Goal: Task Accomplishment & Management: Manage account settings

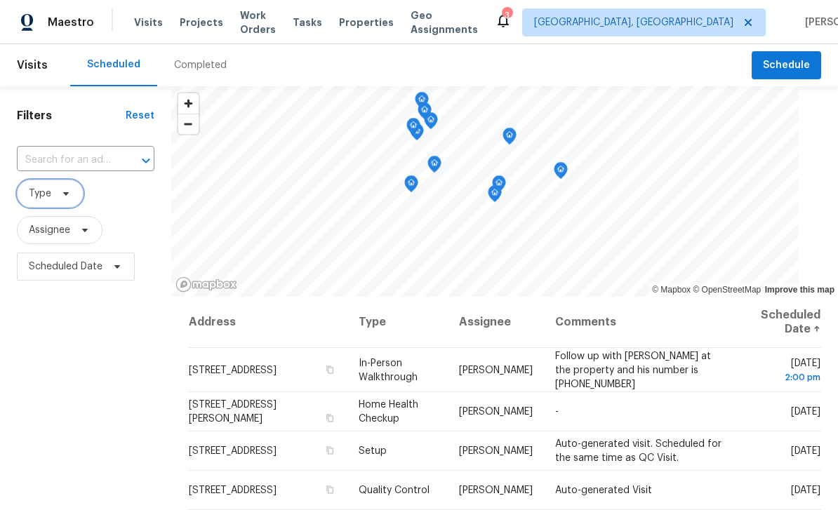
click at [70, 196] on icon at bounding box center [65, 193] width 11 height 11
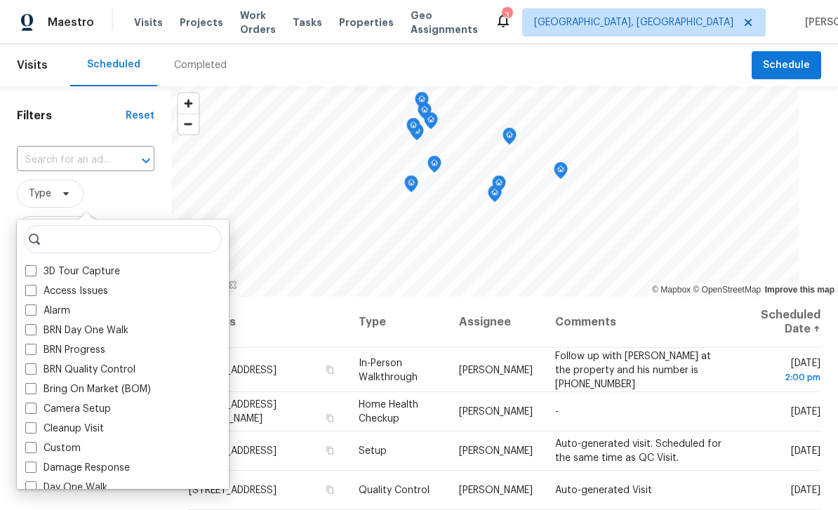
click at [34, 406] on span at bounding box center [30, 408] width 11 height 11
click at [34, 406] on input "Camera Setup" at bounding box center [29, 406] width 9 height 9
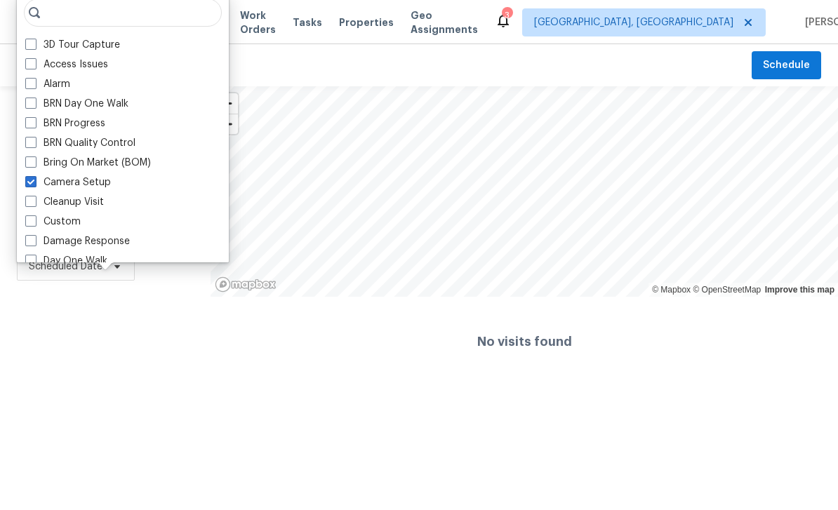
click at [41, 187] on label "Camera Setup" at bounding box center [68, 182] width 86 height 14
click at [34, 185] on input "Camera Setup" at bounding box center [29, 179] width 9 height 9
checkbox input "false"
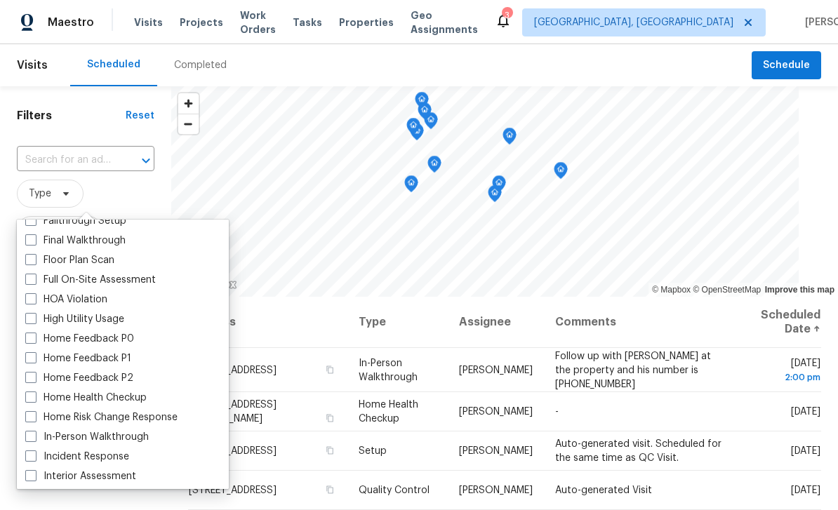
scroll to position [344, 0]
click at [29, 437] on span at bounding box center [30, 436] width 11 height 11
click at [29, 437] on input "In-Person Walkthrough" at bounding box center [29, 435] width 9 height 9
checkbox input "true"
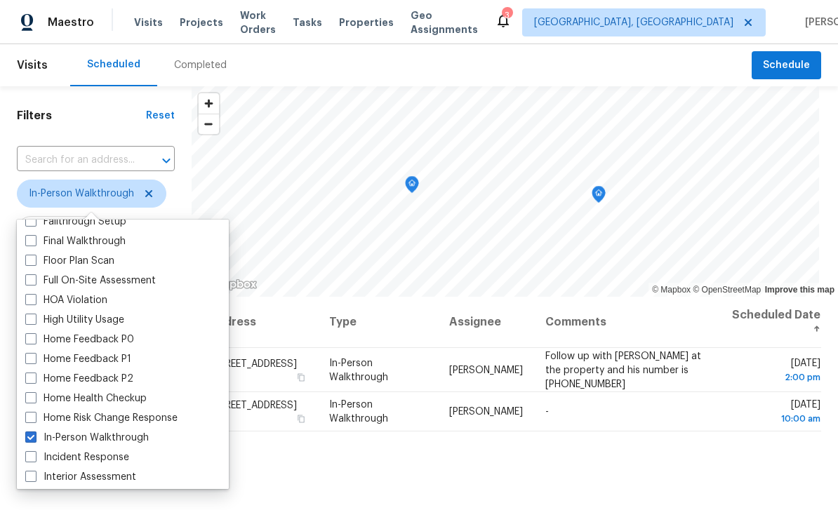
click at [603, 460] on div "Address Type Assignee Comments Scheduled Date ↑ [STREET_ADDRESS] In-Person Walk…" at bounding box center [515, 501] width 646 height 408
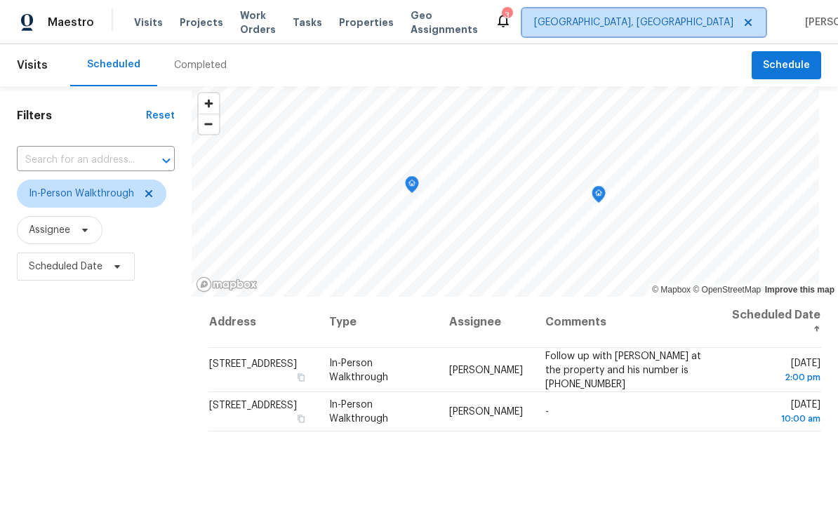
click at [675, 24] on span "[GEOGRAPHIC_DATA], [GEOGRAPHIC_DATA]" at bounding box center [633, 22] width 199 height 14
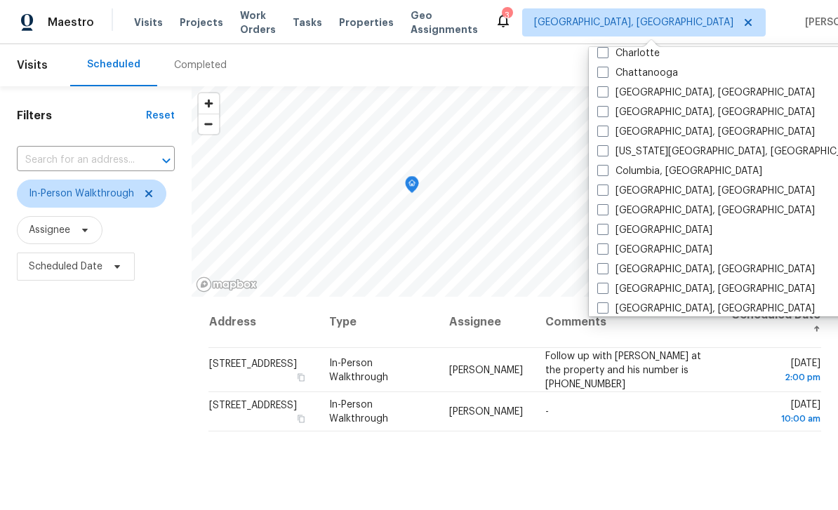
scroll to position [206, 0]
click at [603, 149] on span at bounding box center [602, 150] width 11 height 11
click at [603, 149] on input "[US_STATE][GEOGRAPHIC_DATA], [GEOGRAPHIC_DATA]" at bounding box center [601, 148] width 9 height 9
checkbox input "true"
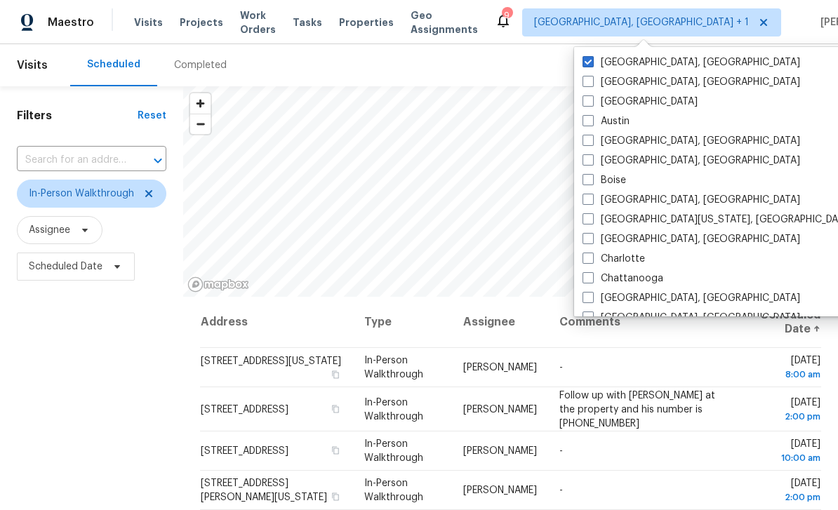
click at [590, 59] on span at bounding box center [587, 61] width 11 height 11
click at [590, 59] on input "[GEOGRAPHIC_DATA], [GEOGRAPHIC_DATA]" at bounding box center [586, 59] width 9 height 9
checkbox input "false"
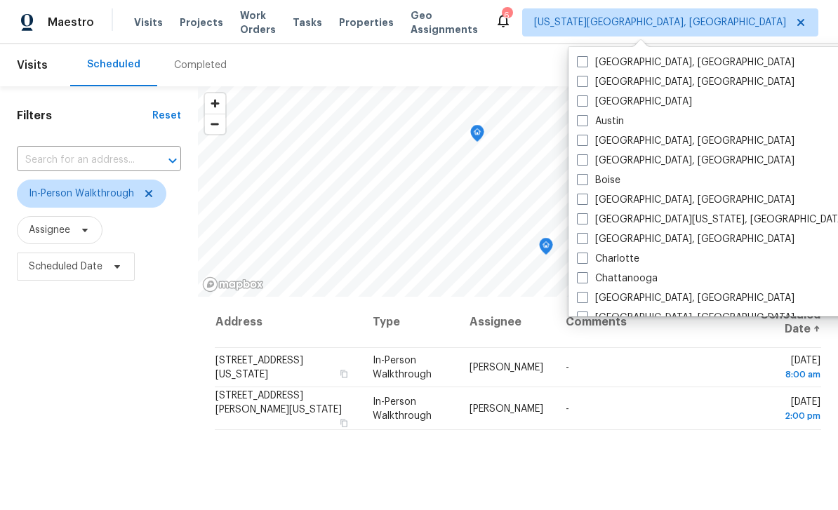
click at [648, 480] on div "Address Type Assignee Comments Scheduled Date ↑ [STREET_ADDRESS][US_STATE] In-P…" at bounding box center [518, 501] width 640 height 408
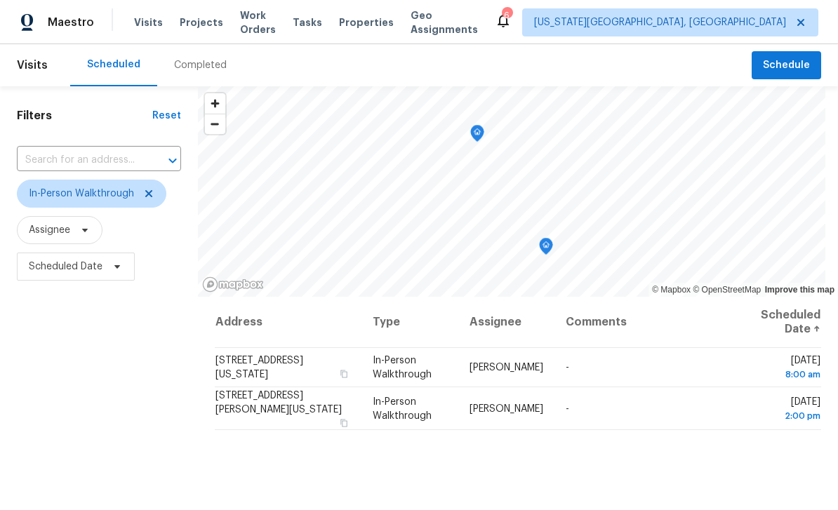
click at [140, 27] on span "Visits" at bounding box center [148, 22] width 29 height 14
click at [147, 192] on icon at bounding box center [148, 193] width 11 height 11
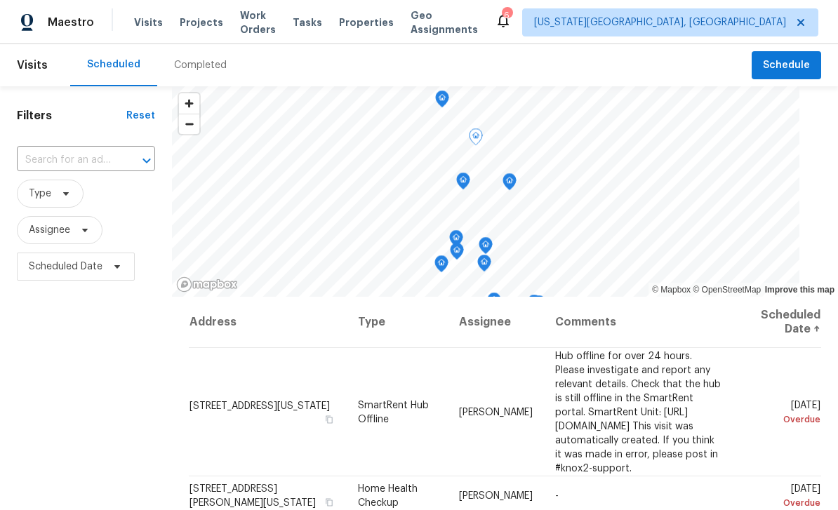
click at [0, 0] on icon at bounding box center [0, 0] width 0 height 0
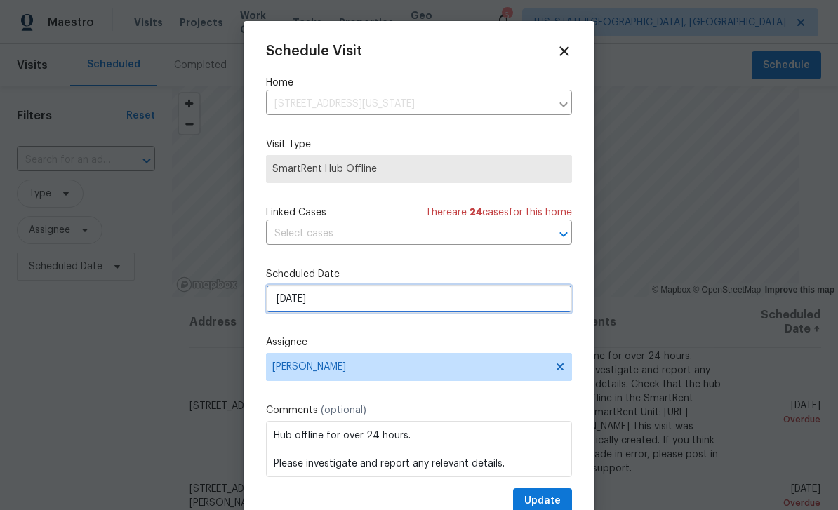
click at [389, 301] on input "[DATE]" at bounding box center [419, 299] width 306 height 28
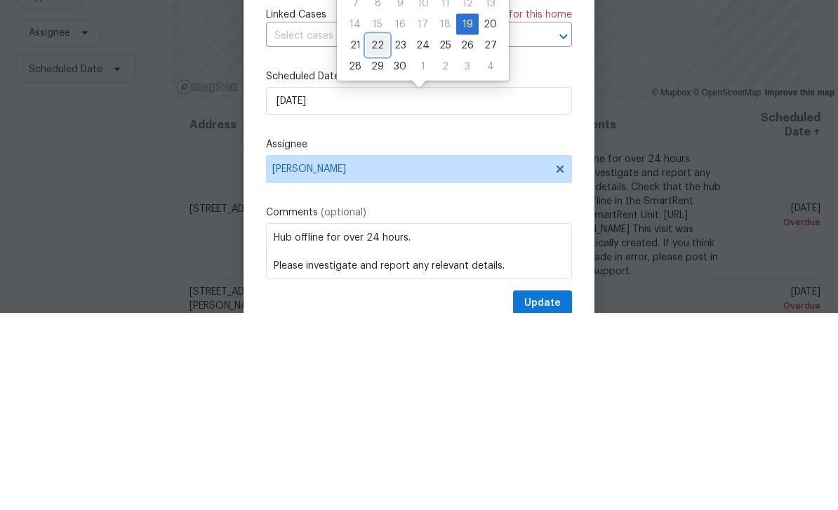
click at [375, 233] on div "22" at bounding box center [377, 243] width 22 height 20
type input "[DATE]"
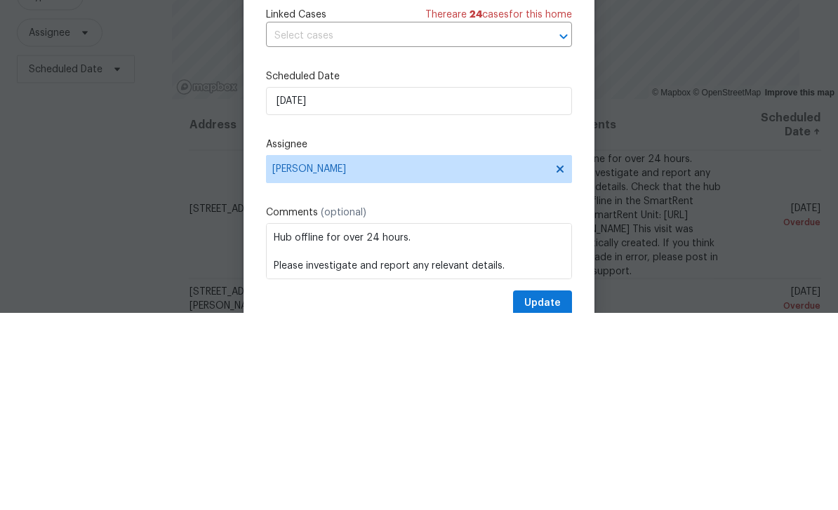
scroll to position [45, 0]
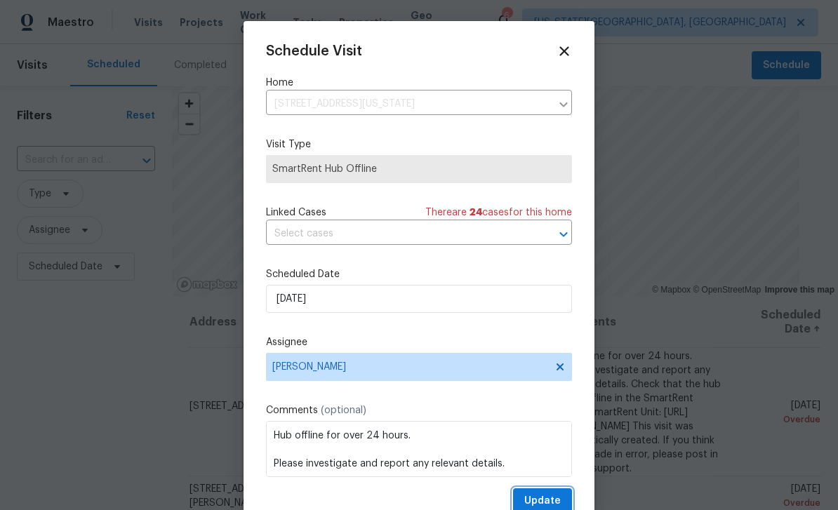
click at [561, 494] on button "Update" at bounding box center [542, 501] width 59 height 26
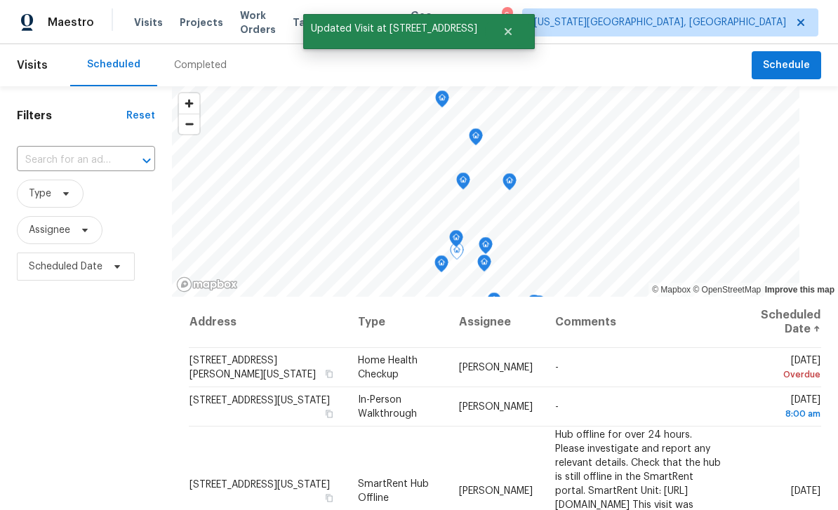
click at [0, 0] on icon at bounding box center [0, 0] width 0 height 0
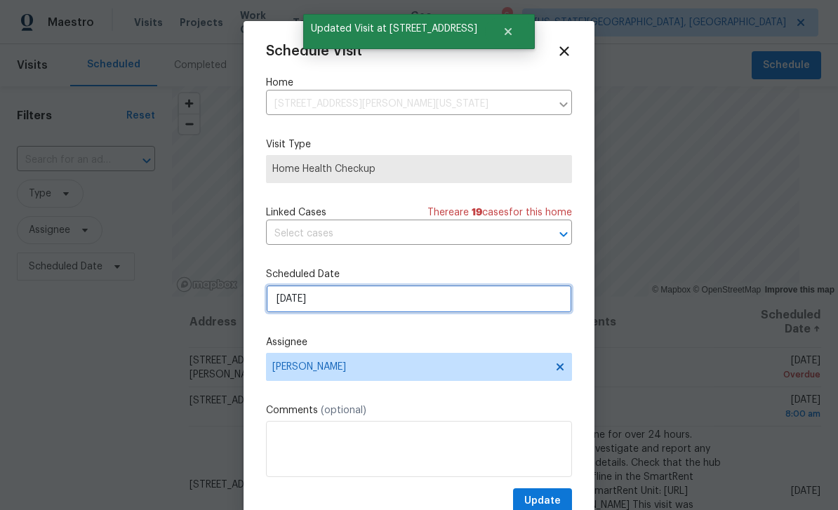
click at [401, 302] on input "[DATE]" at bounding box center [419, 299] width 306 height 28
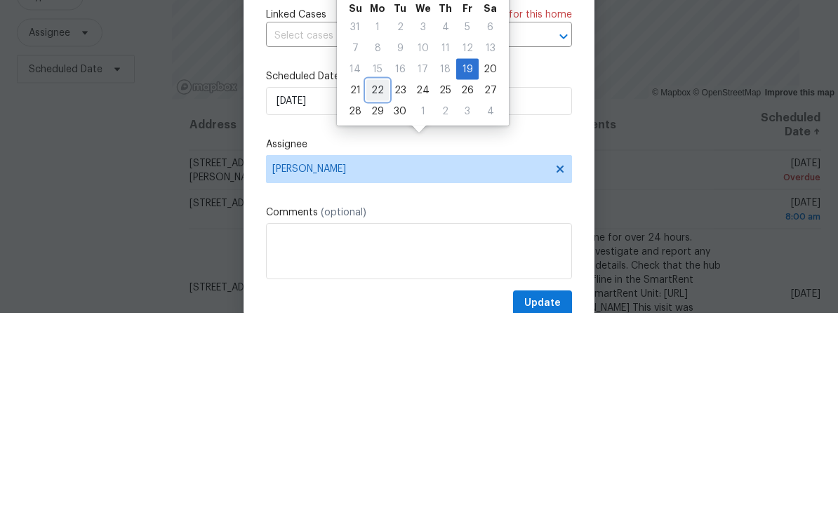
click at [376, 278] on div "22" at bounding box center [377, 288] width 22 height 20
type input "[DATE]"
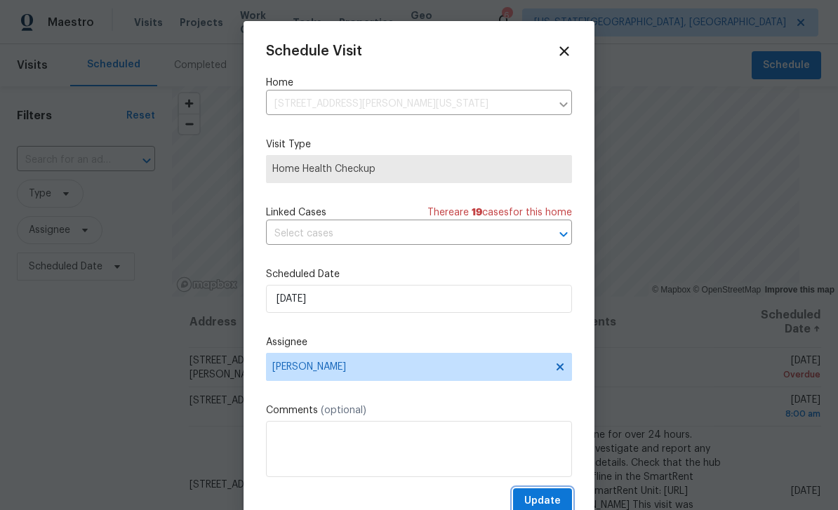
click at [552, 498] on span "Update" at bounding box center [542, 501] width 36 height 18
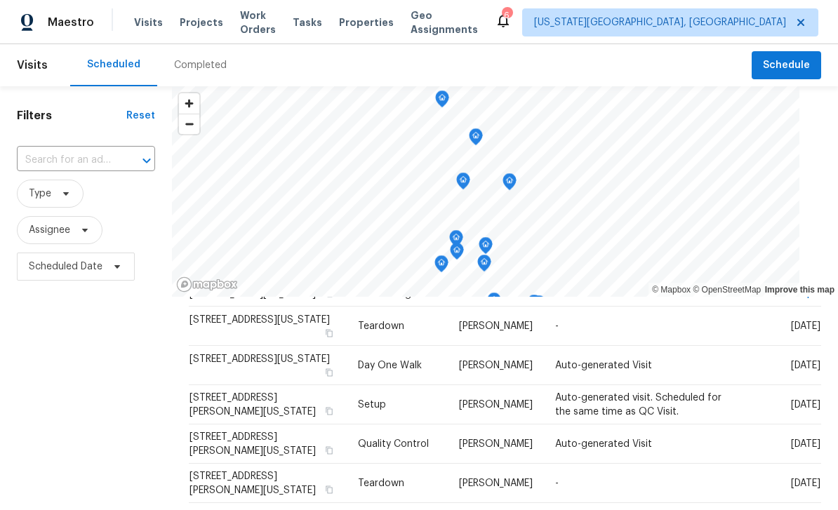
scroll to position [464, 0]
